Goal: Information Seeking & Learning: Learn about a topic

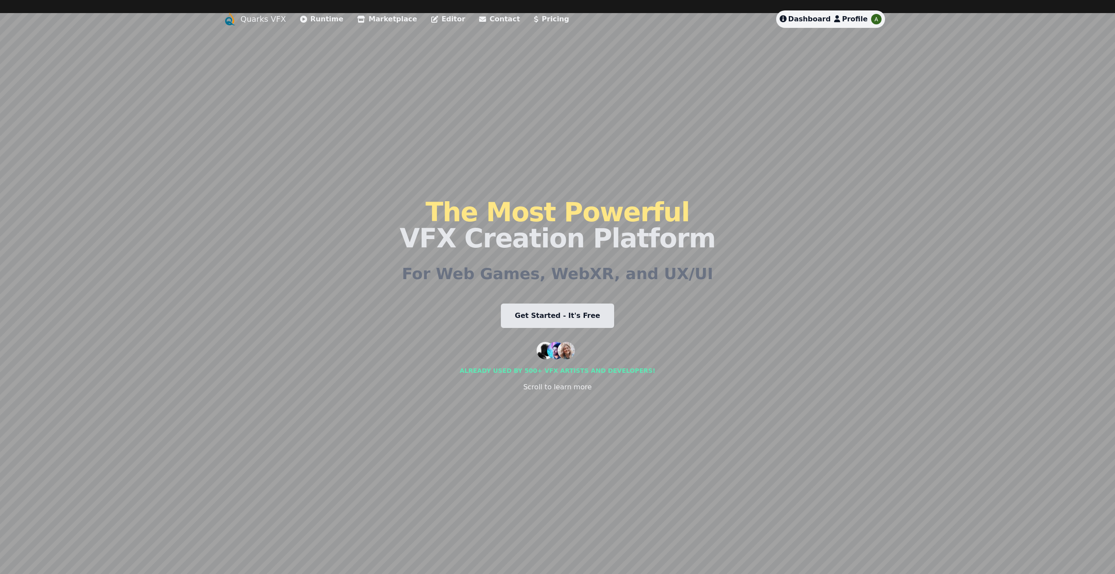
scroll to position [13, 0]
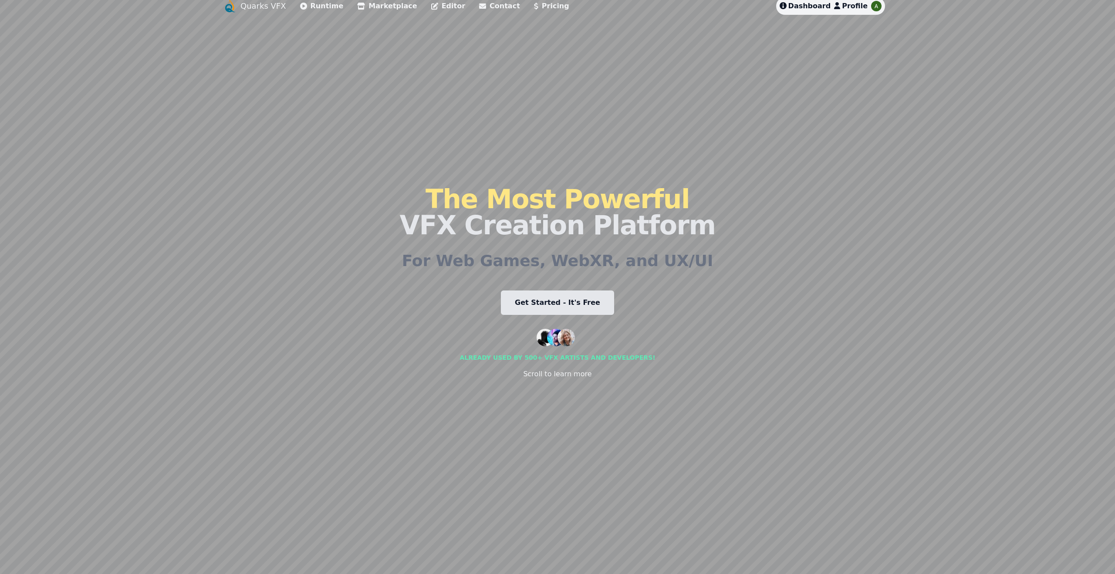
click at [397, 7] on link "Marketplace" at bounding box center [387, 6] width 60 height 10
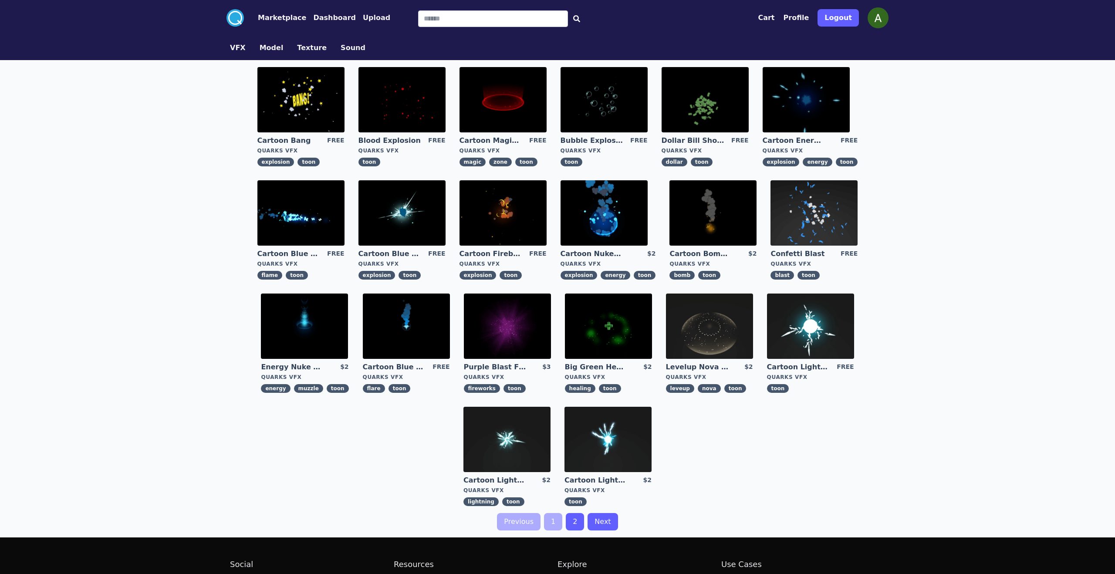
click at [576, 528] on link "2" at bounding box center [575, 521] width 18 height 17
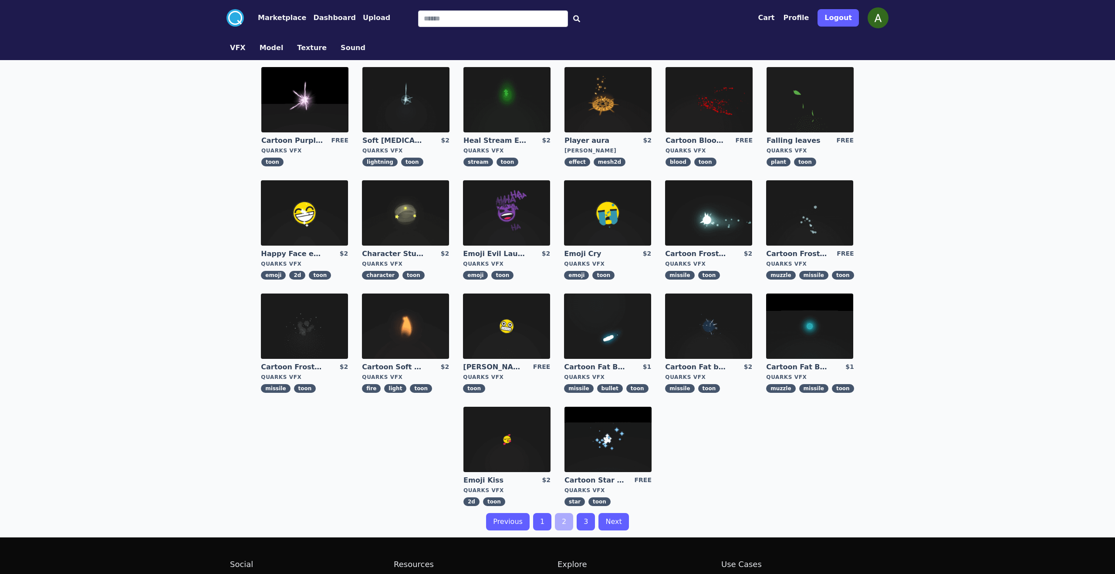
click at [575, 530] on div "Previous 1 2 3 Next" at bounding box center [557, 521] width 669 height 17
click at [584, 525] on link "3" at bounding box center [586, 521] width 18 height 17
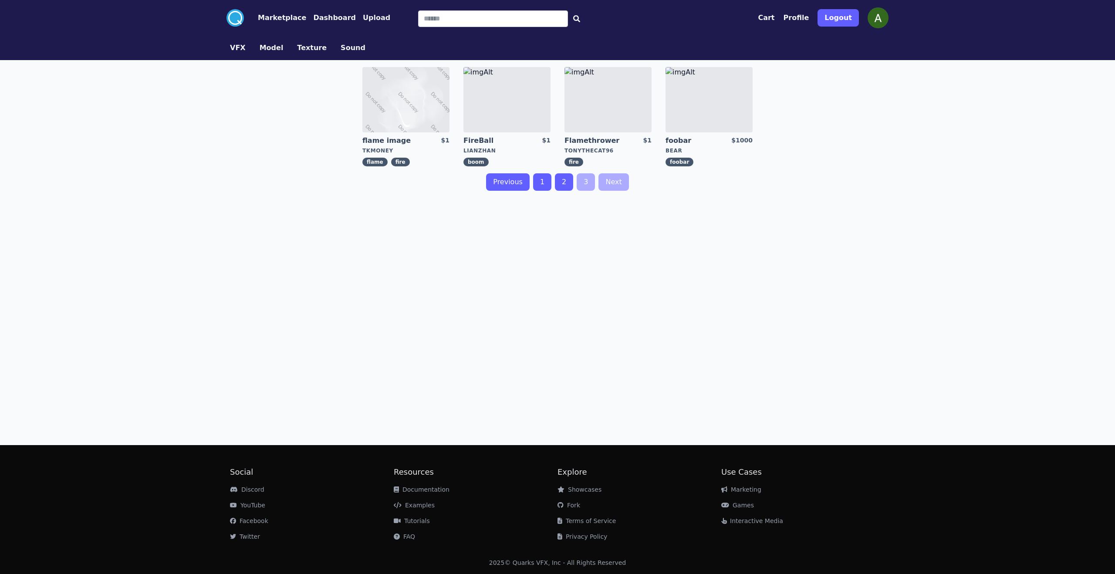
click at [560, 190] on link "2" at bounding box center [564, 181] width 18 height 17
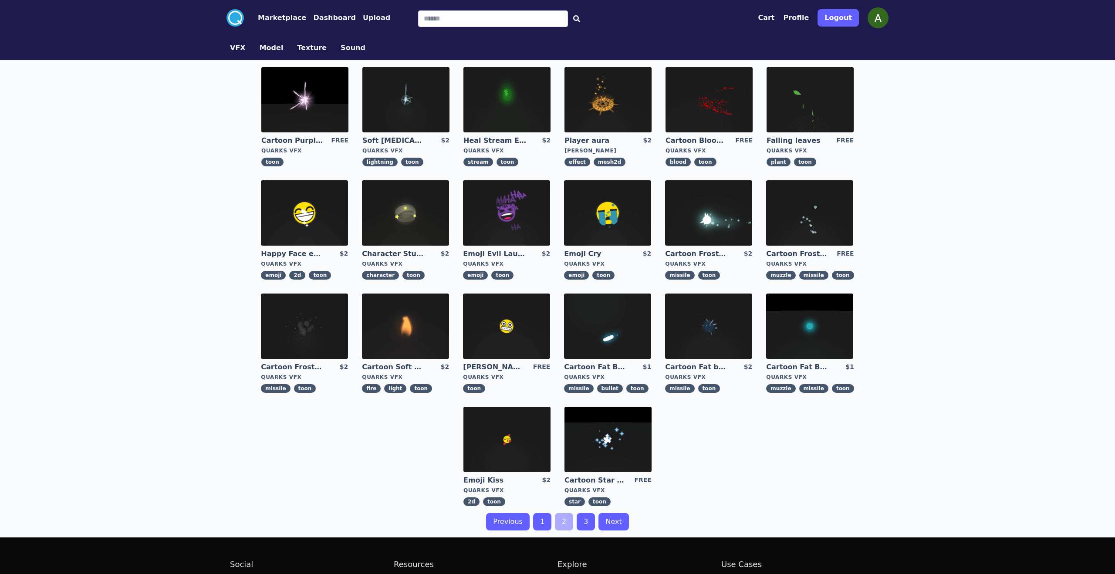
click at [545, 519] on link "1" at bounding box center [542, 521] width 18 height 17
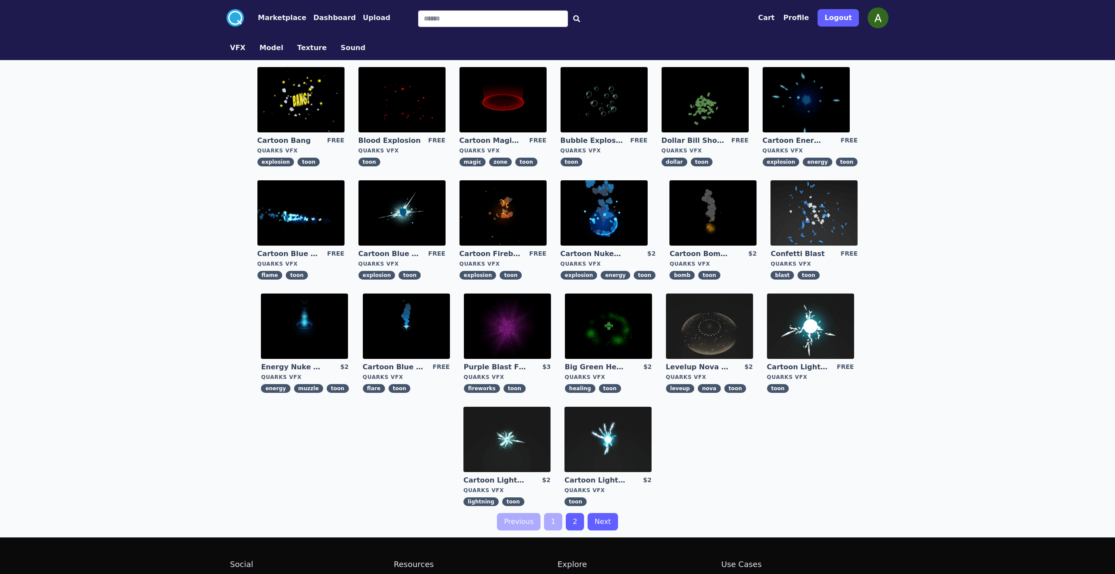
click at [317, 335] on img at bounding box center [304, 326] width 87 height 65
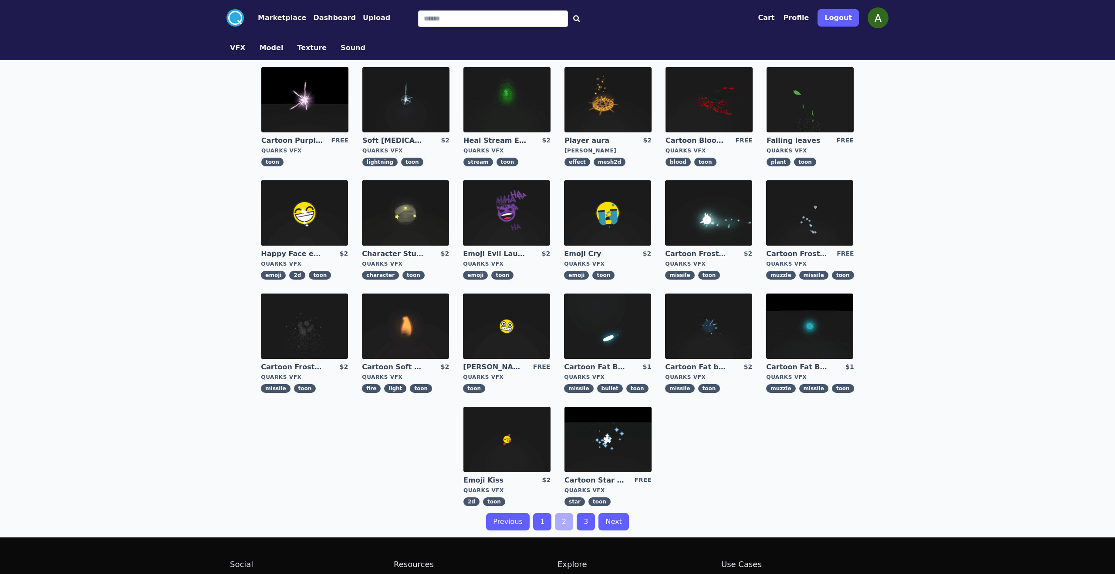
click at [792, 144] on link "Falling leaves" at bounding box center [798, 141] width 63 height 10
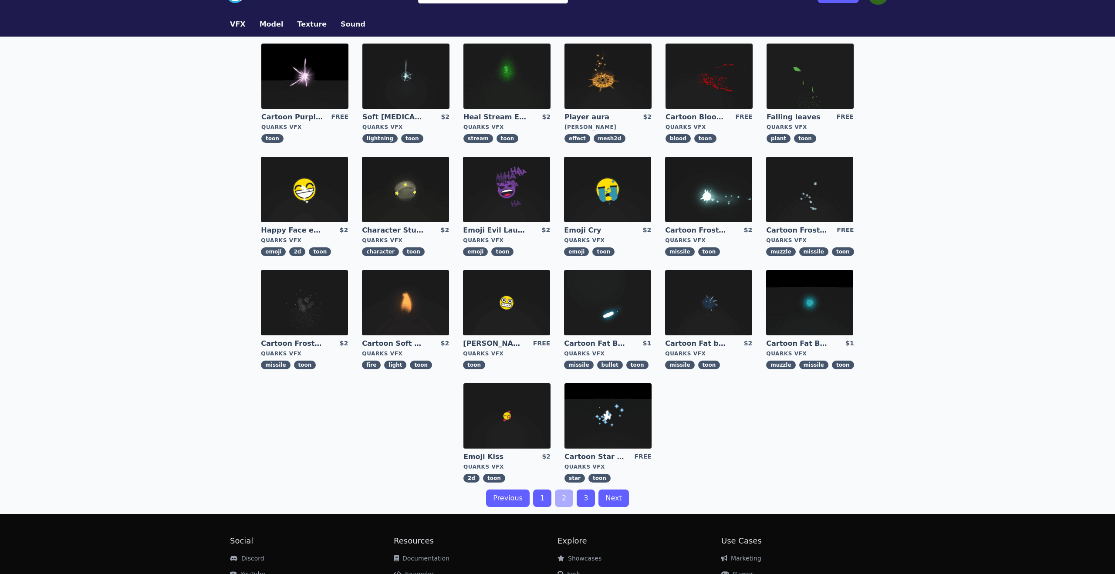
scroll to position [18, 0]
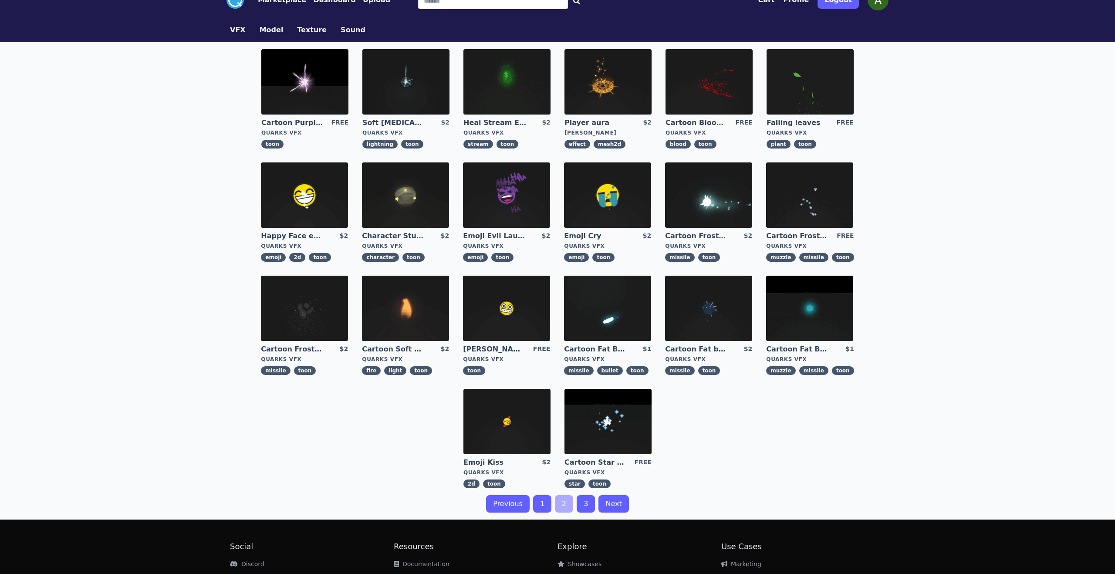
click at [688, 85] on img at bounding box center [709, 81] width 87 height 65
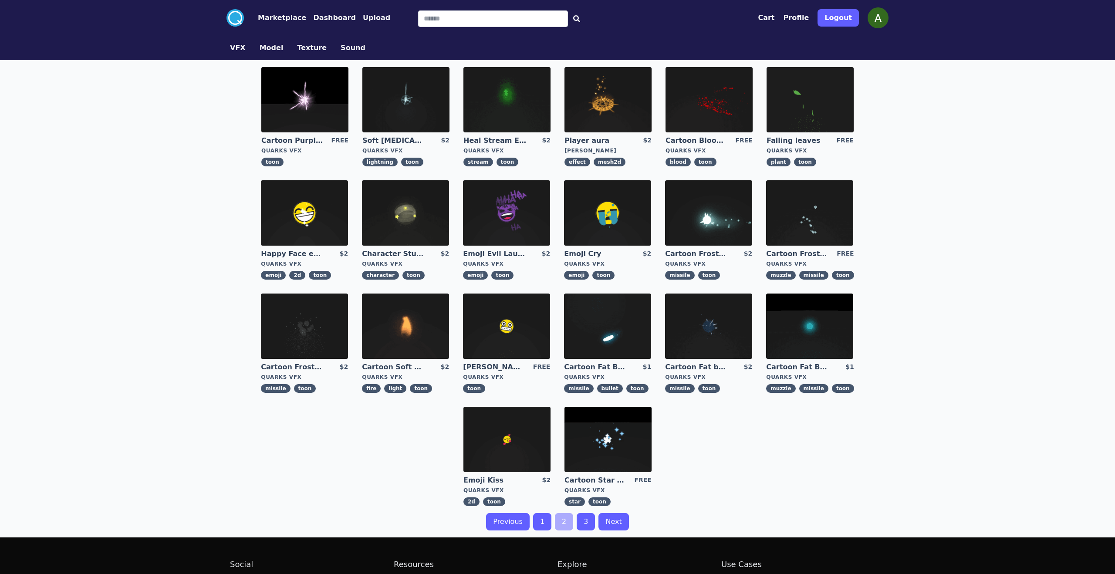
click at [543, 522] on link "1" at bounding box center [542, 521] width 18 height 17
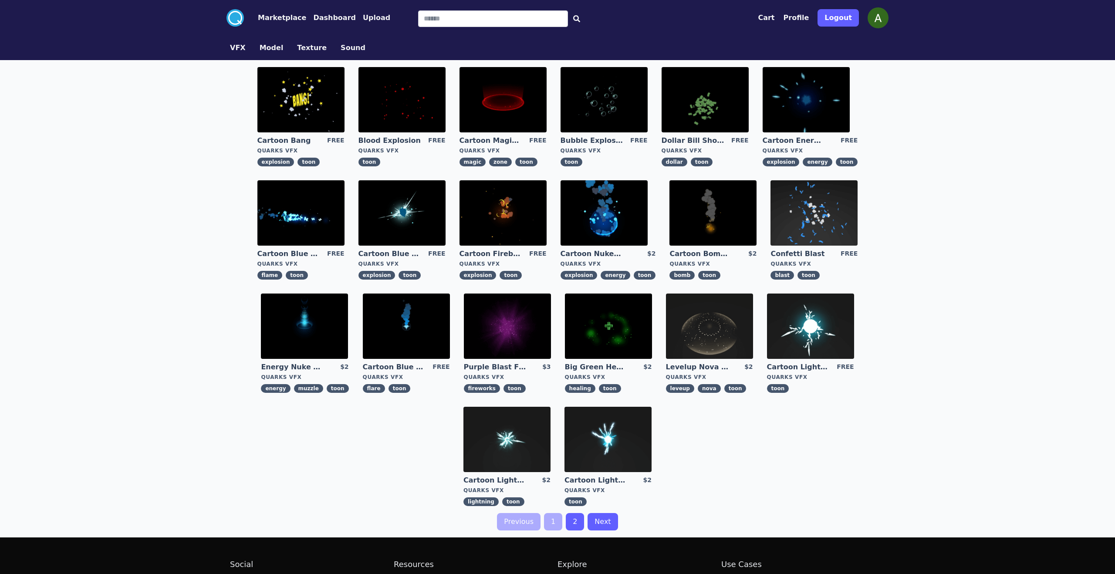
click at [686, 247] on figure "Cartoon Bomb Fuse $2 Quarks VFX bomb toon" at bounding box center [713, 229] width 101 height 113
click at [686, 253] on link "Cartoon Bomb Fuse" at bounding box center [701, 254] width 63 height 10
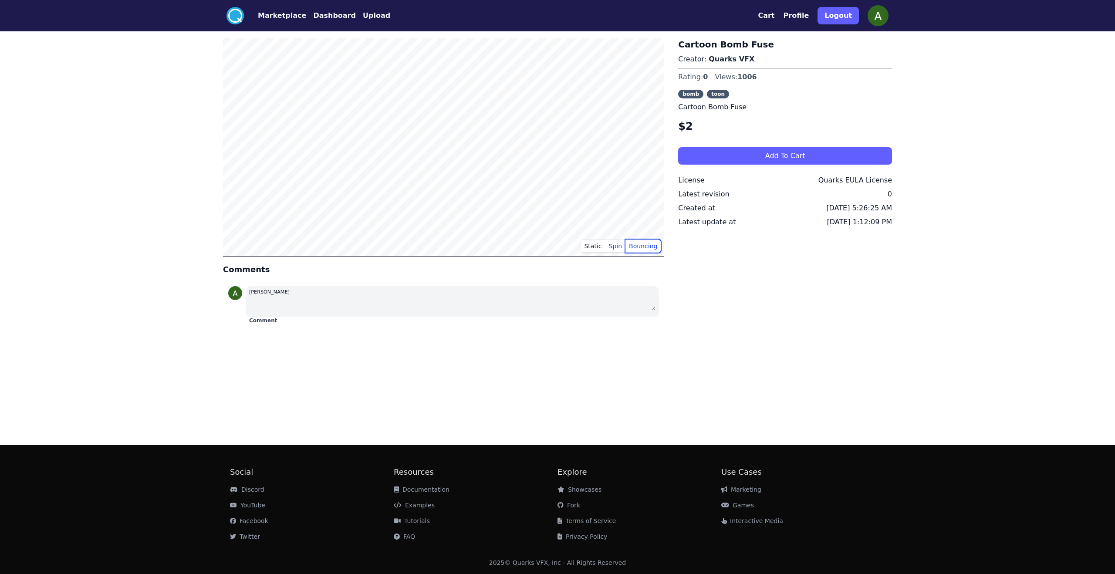
click at [645, 250] on button "Bouncing" at bounding box center [643, 246] width 35 height 13
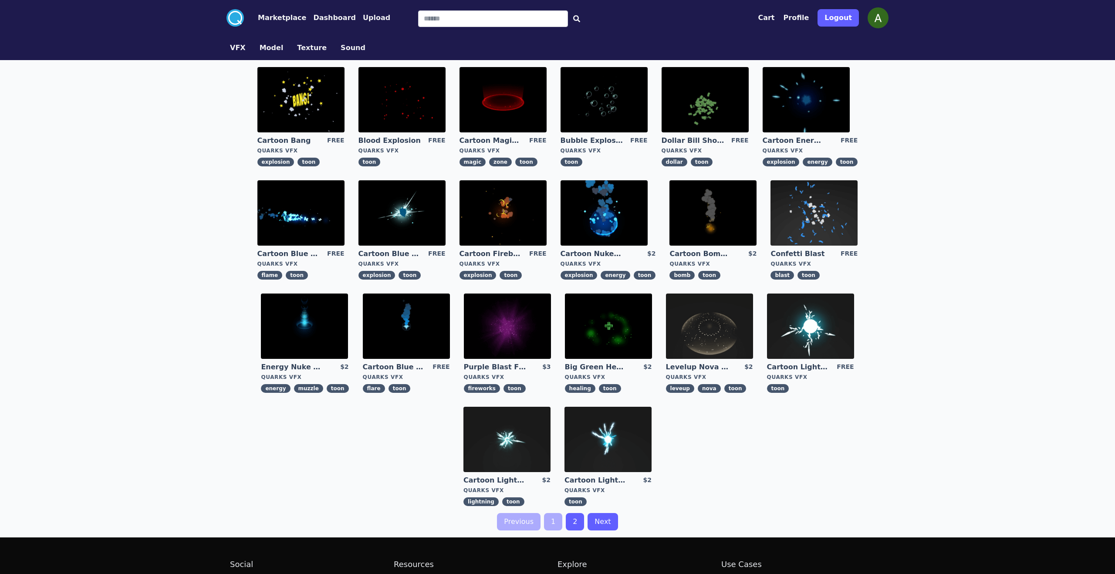
click at [389, 357] on img at bounding box center [406, 326] width 87 height 65
click at [609, 250] on link "Cartoon Nuke Energy Explosion" at bounding box center [592, 254] width 63 height 10
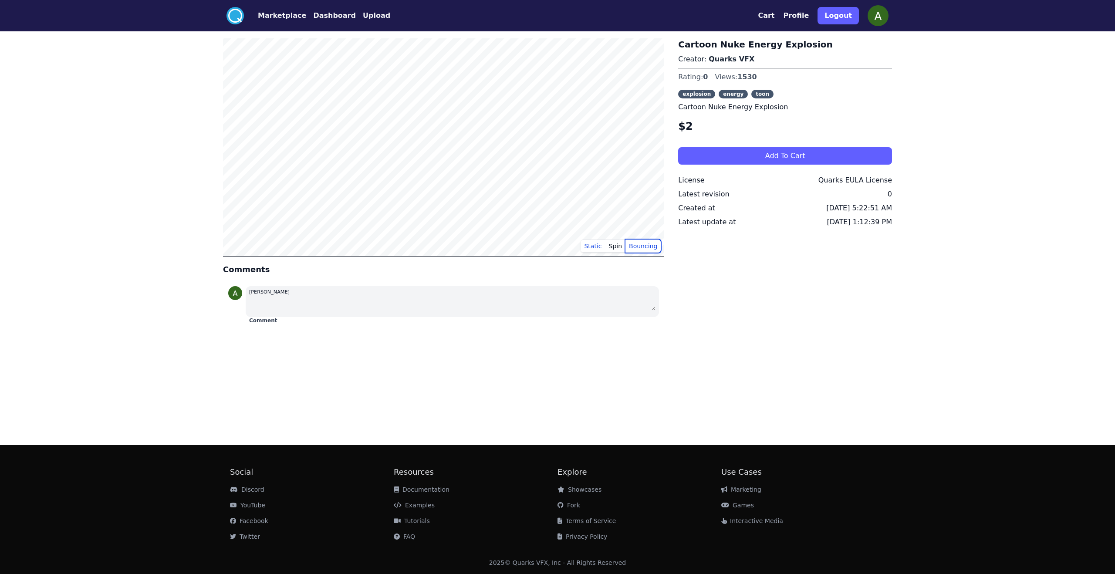
click at [632, 241] on button "Bouncing" at bounding box center [643, 246] width 35 height 13
click at [616, 242] on button "Spin" at bounding box center [616, 246] width 20 height 13
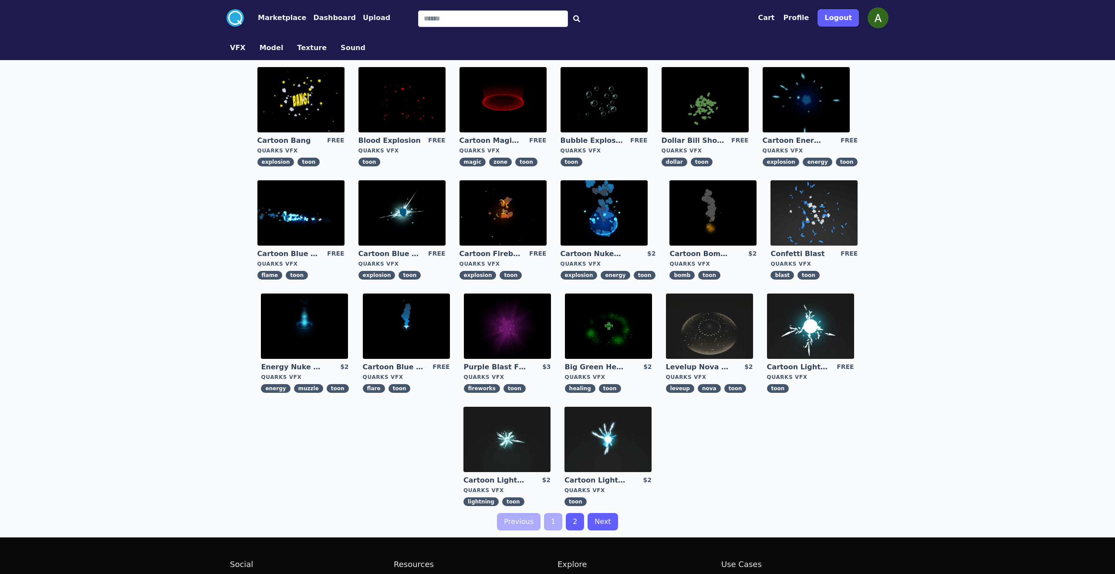
click at [387, 253] on link "Cartoon Blue Gas Explosion" at bounding box center [390, 254] width 63 height 10
click at [799, 113] on img at bounding box center [806, 99] width 87 height 65
click at [310, 254] on link "Cartoon Blue Flamethrower" at bounding box center [289, 254] width 63 height 10
click at [579, 520] on link "2" at bounding box center [575, 521] width 18 height 17
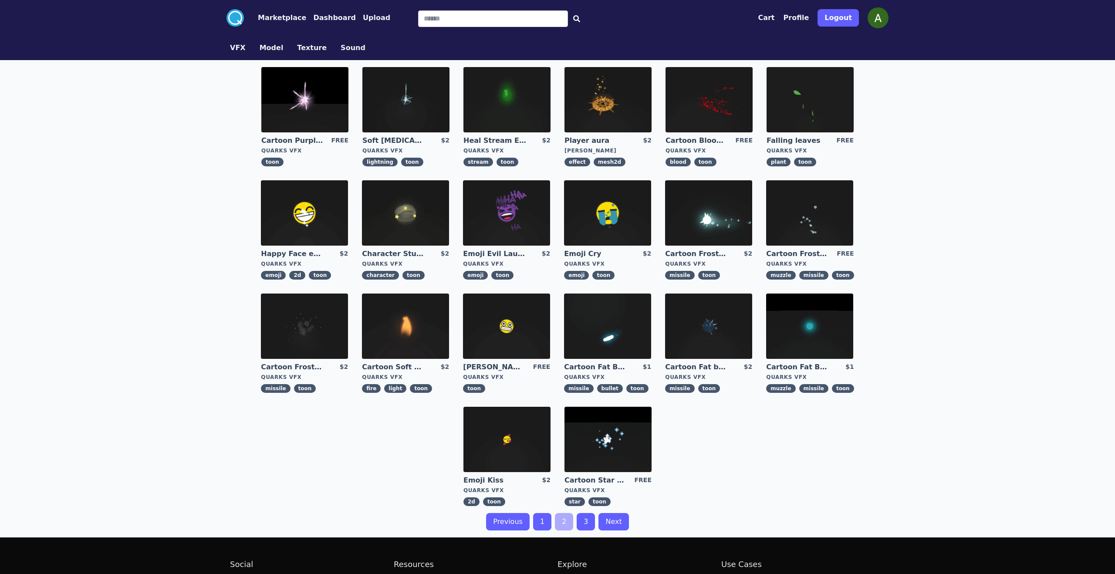
click at [585, 527] on link "3" at bounding box center [586, 521] width 18 height 17
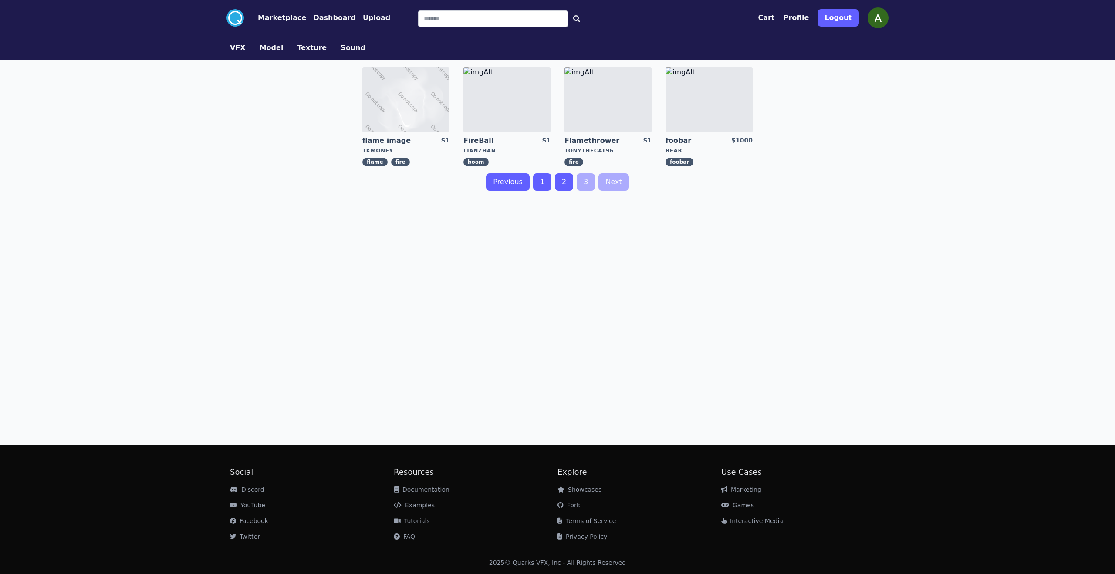
click at [534, 183] on link "1" at bounding box center [542, 181] width 18 height 17
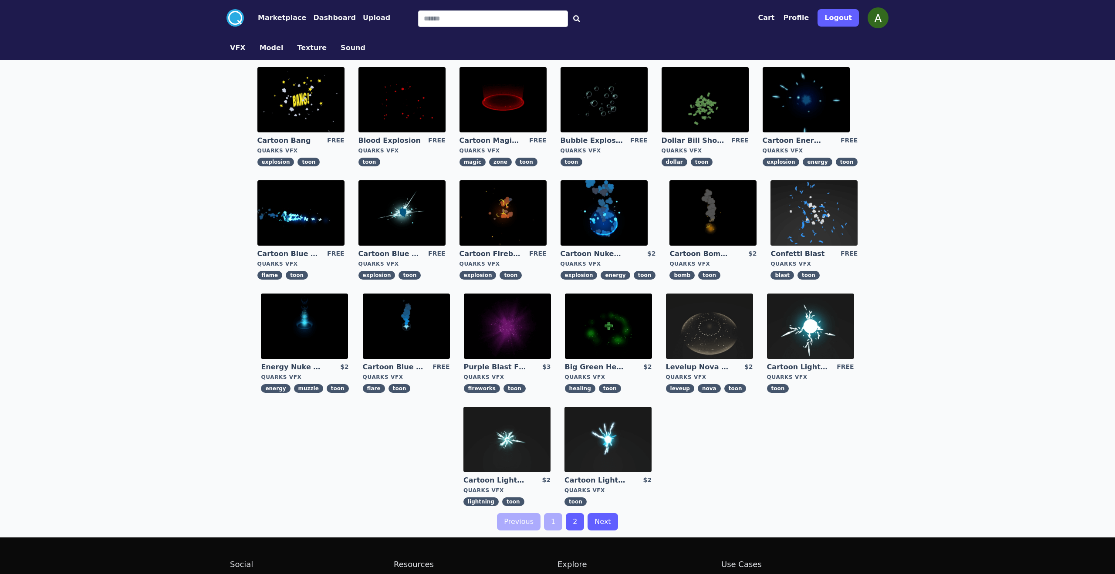
click at [550, 522] on link "1" at bounding box center [553, 521] width 18 height 17
click at [570, 523] on link "2" at bounding box center [575, 521] width 18 height 17
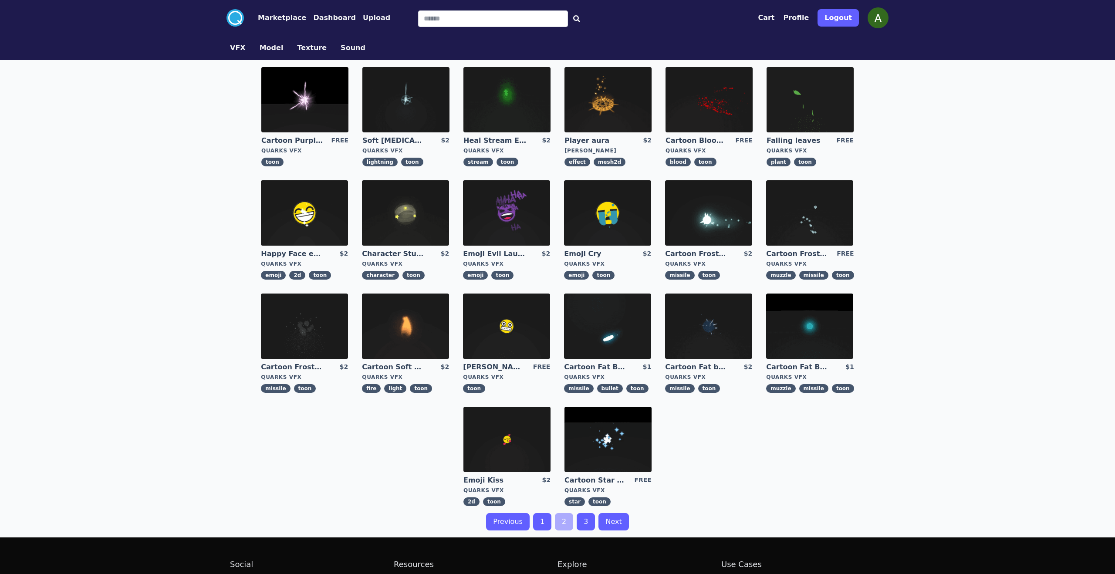
click at [584, 521] on link "3" at bounding box center [586, 521] width 18 height 17
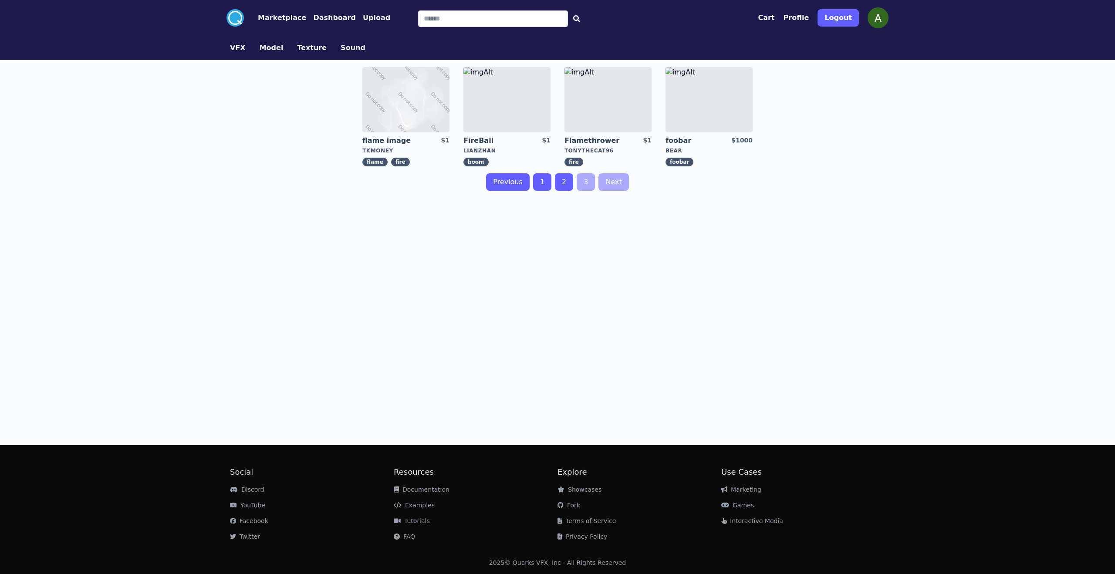
click at [620, 117] on img at bounding box center [608, 99] width 87 height 65
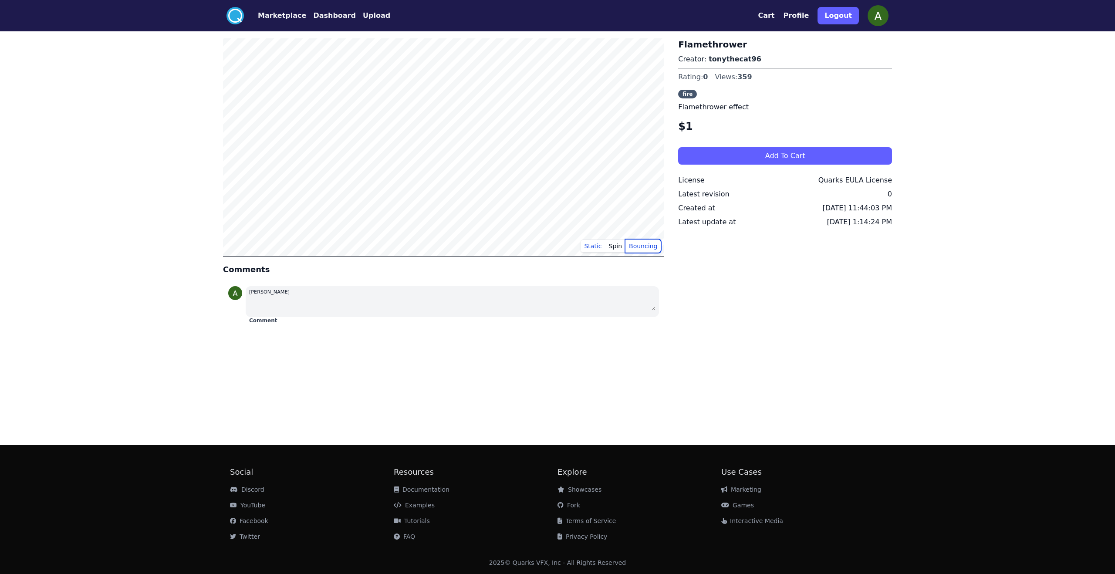
click at [629, 244] on button "Bouncing" at bounding box center [643, 246] width 35 height 13
click at [612, 244] on button "Spin" at bounding box center [616, 246] width 20 height 13
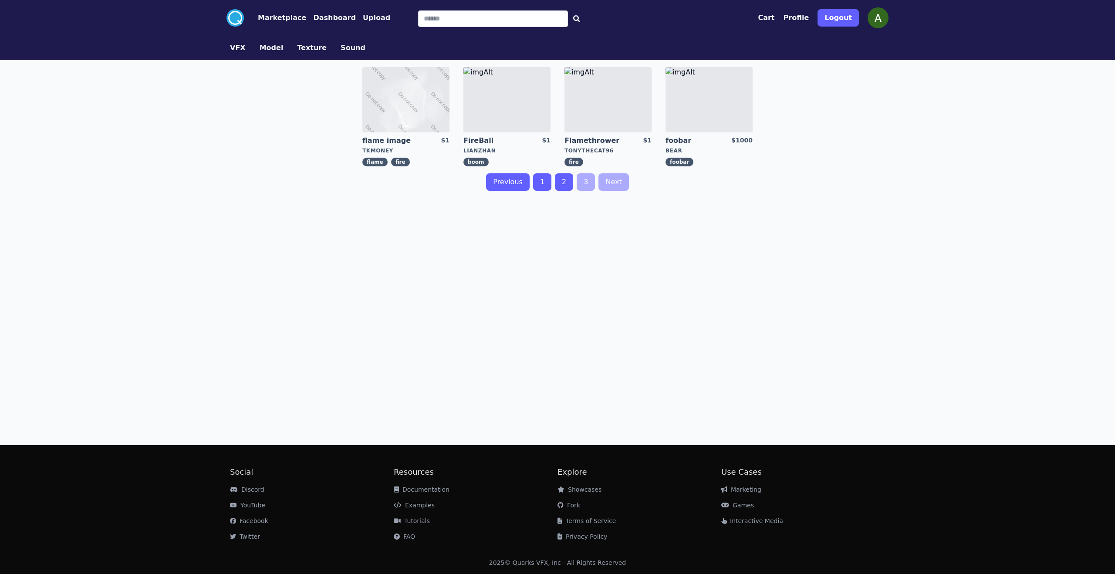
click at [543, 183] on link "1" at bounding box center [542, 181] width 18 height 17
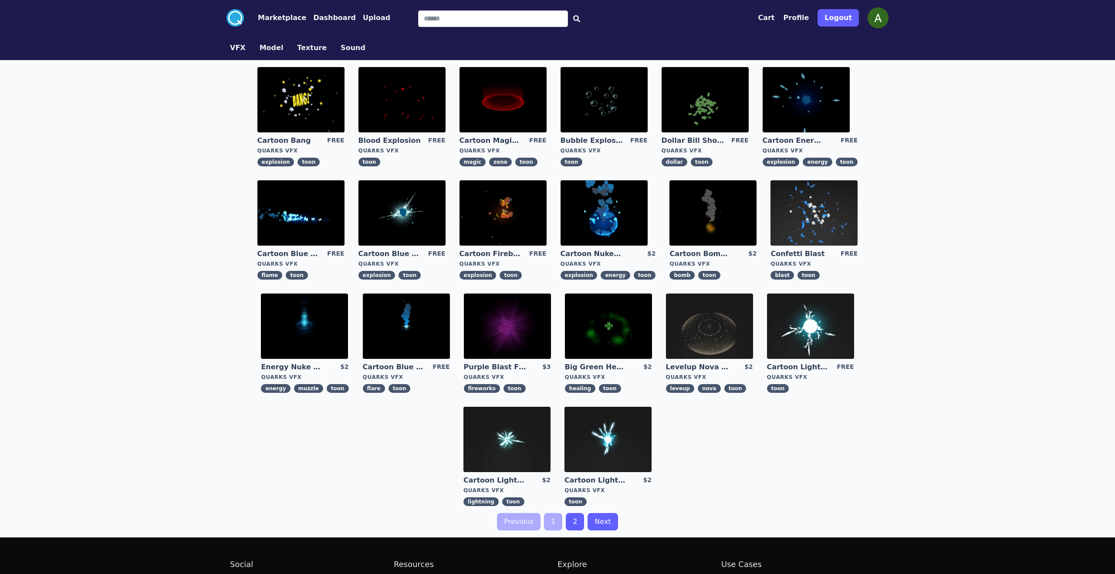
click at [570, 519] on link "2" at bounding box center [575, 521] width 18 height 17
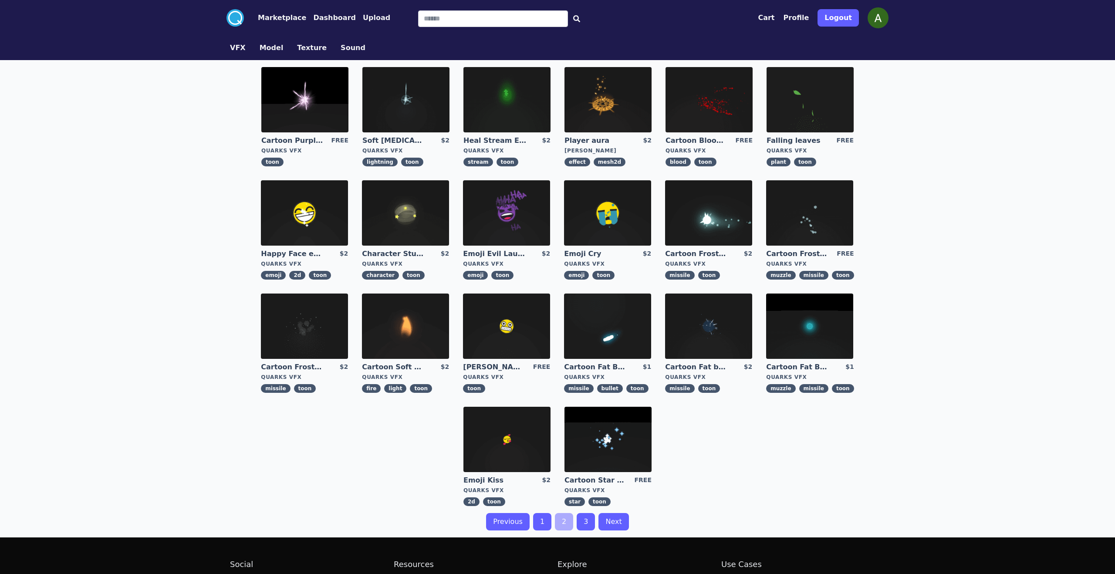
click at [301, 139] on link "Cartoon Purple [MEDICAL_DATA]" at bounding box center [292, 141] width 63 height 10
click at [409, 345] on img at bounding box center [405, 326] width 87 height 65
click at [276, 52] on button "Model" at bounding box center [272, 48] width 24 height 10
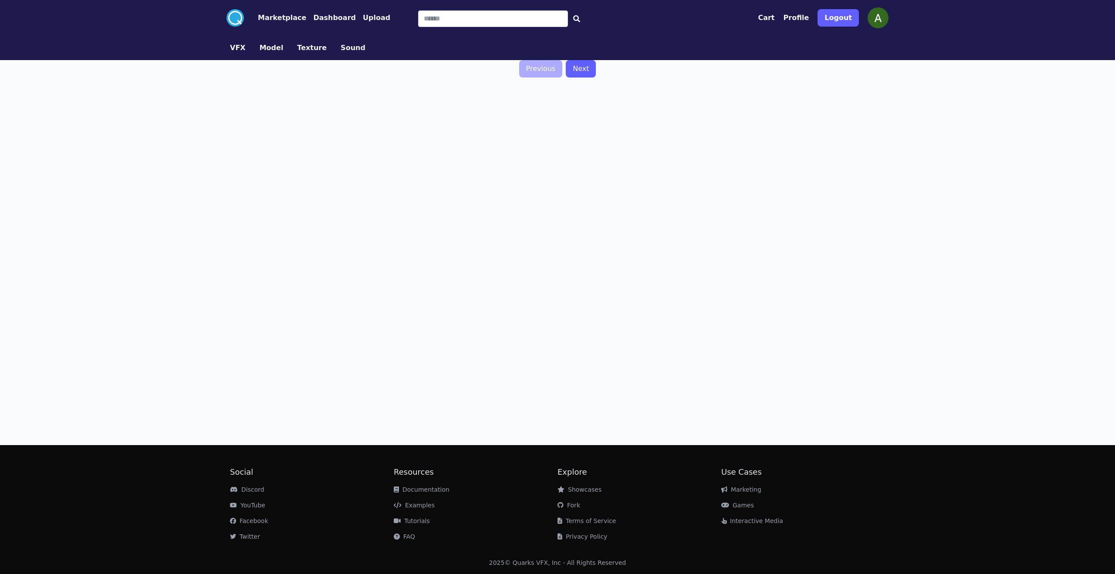
click at [297, 52] on button "Texture" at bounding box center [312, 48] width 30 height 10
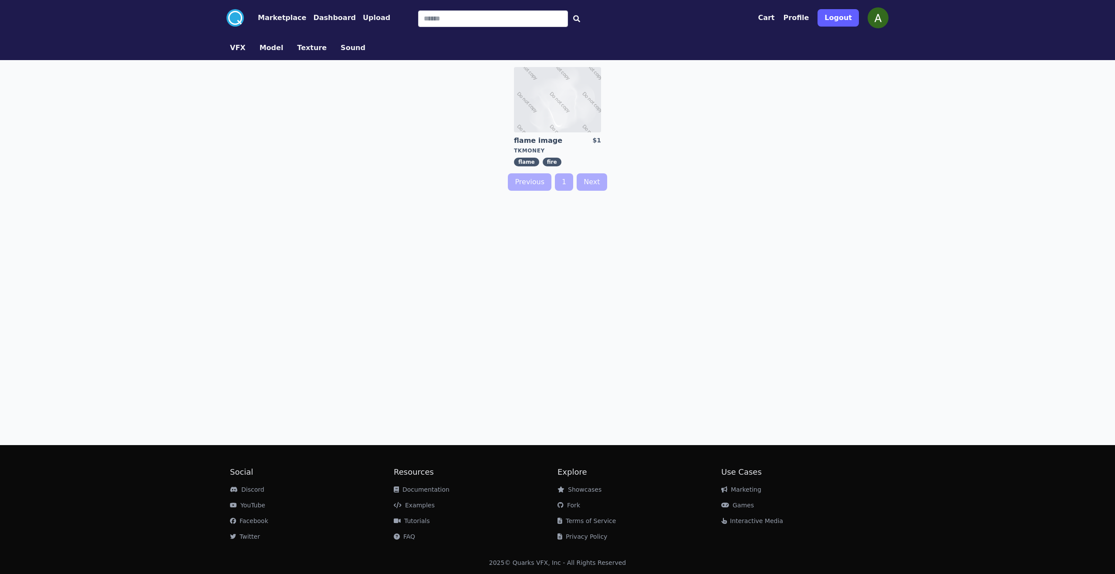
click at [341, 49] on button "Sound" at bounding box center [353, 48] width 25 height 10
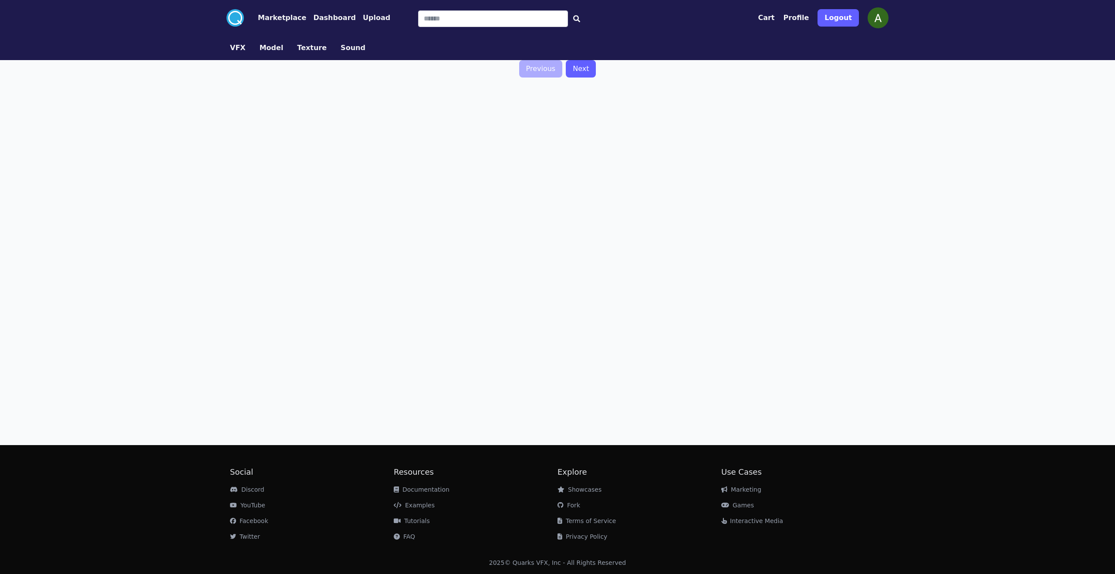
click at [233, 43] on button "VFX" at bounding box center [238, 48] width 16 height 10
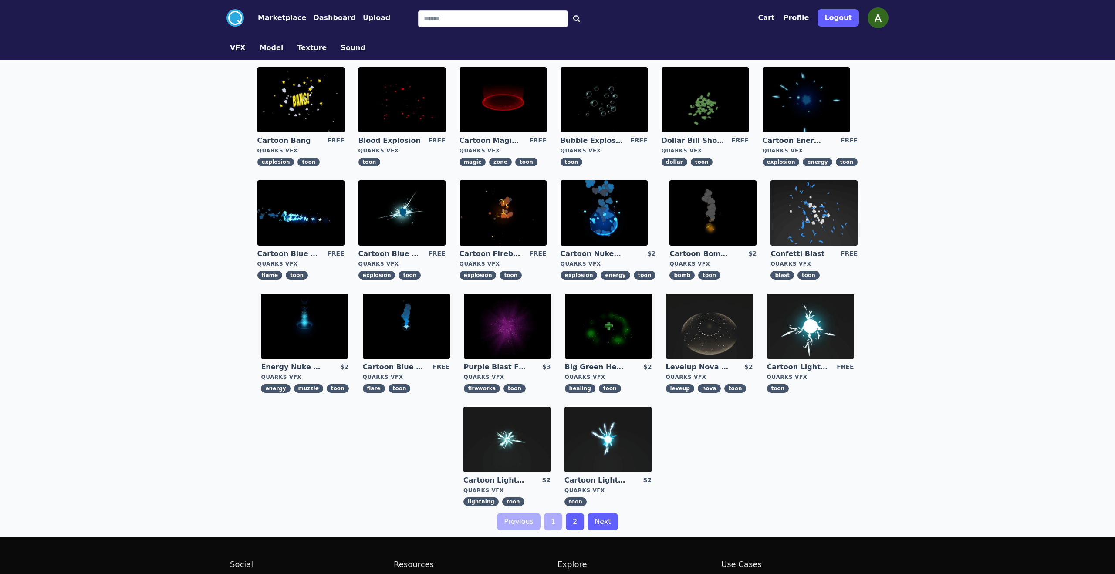
click at [233, 44] on button "VFX" at bounding box center [238, 48] width 16 height 10
click at [238, 24] on icon at bounding box center [235, 18] width 14 height 14
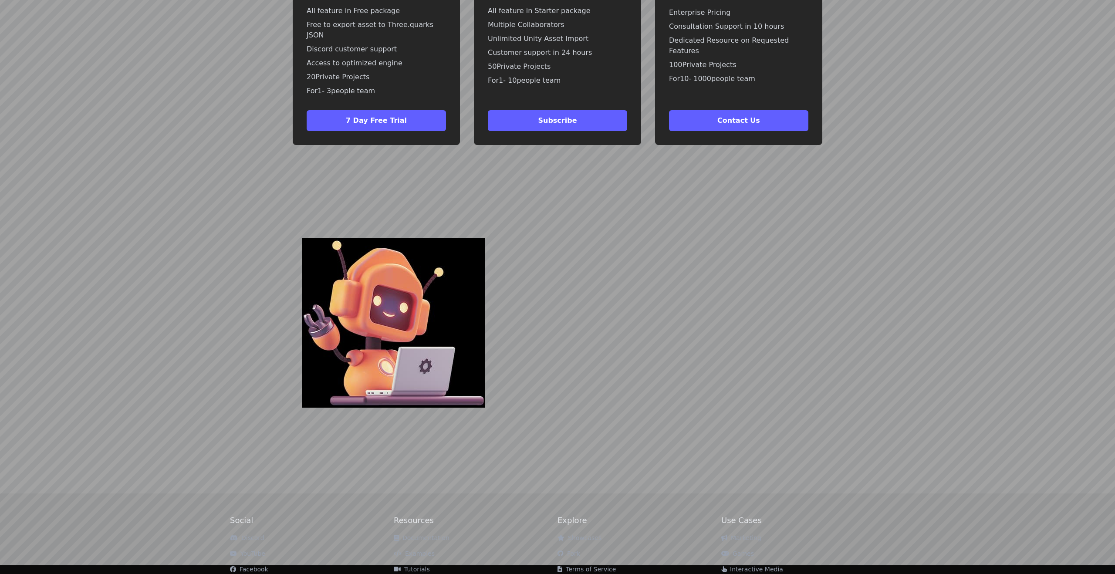
scroll to position [2650, 0]
